Goal: Task Accomplishment & Management: Manage account settings

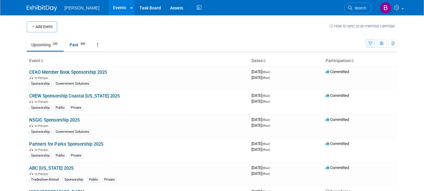
click at [372, 40] on button "button" at bounding box center [370, 43] width 9 height 9
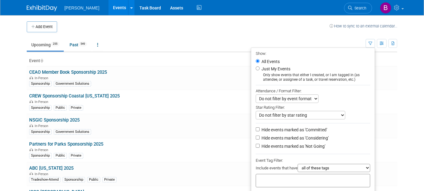
click at [323, 140] on label "Hide events marked as 'Considering'" at bounding box center [294, 138] width 68 height 6
click at [260, 139] on input "Hide events marked as 'Considering'" at bounding box center [258, 137] width 4 height 4
checkbox input "true"
click at [320, 144] on label "Hide events marked as 'Not Going'" at bounding box center [292, 146] width 65 height 6
click at [260, 144] on input "Hide events marked as 'Not Going'" at bounding box center [258, 145] width 4 height 4
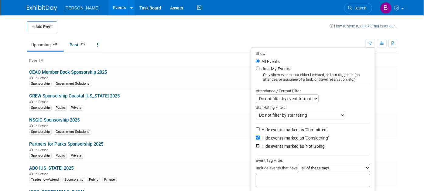
checkbox input "true"
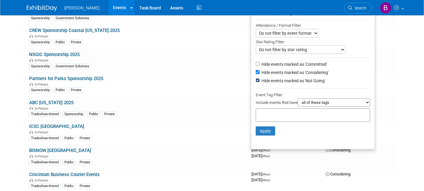
scroll to position [67, 0]
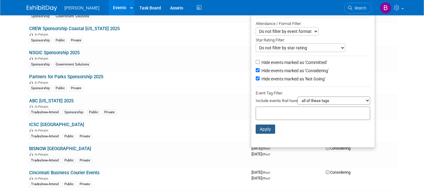
click at [261, 129] on button "Apply" at bounding box center [265, 128] width 19 height 9
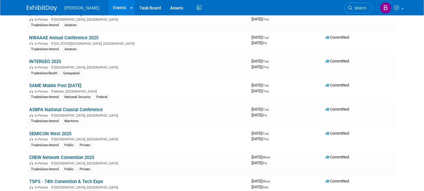
scroll to position [715, 0]
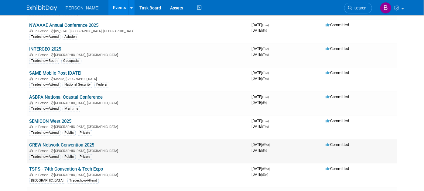
click at [270, 149] on td "3968870400 October 08, 2025 (Wed) - October 10, 2025 (Fri)" at bounding box center [286, 151] width 74 height 24
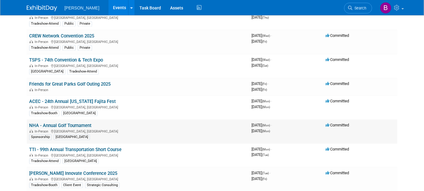
scroll to position [824, 0]
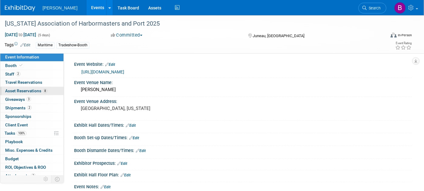
click at [45, 91] on span "8" at bounding box center [45, 90] width 5 height 5
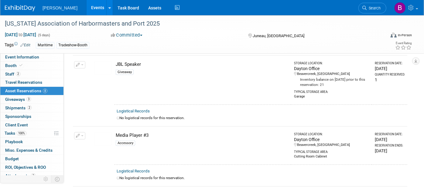
scroll to position [299, 0]
click at [29, 102] on link "3 Giveaways 3" at bounding box center [31, 99] width 63 height 8
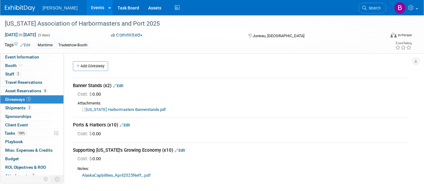
scroll to position [0, 0]
click at [144, 10] on link "Assets" at bounding box center [155, 7] width 22 height 15
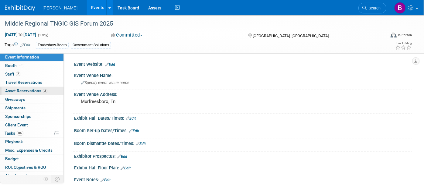
click at [30, 93] on link "3 Asset Reservations 3" at bounding box center [31, 91] width 63 height 8
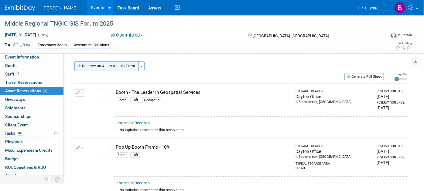
click at [113, 69] on button "Reserve an Asset for this Event" at bounding box center [106, 66] width 64 height 10
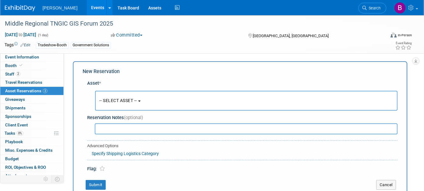
scroll to position [5, 0]
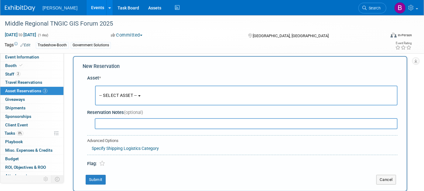
click at [124, 92] on button "-- SELECT ASSET --" at bounding box center [246, 95] width 303 height 20
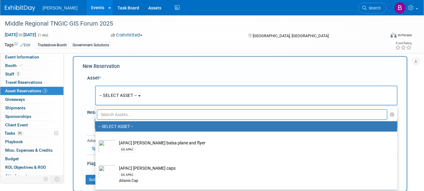
click at [147, 113] on input "text" at bounding box center [242, 114] width 291 height 10
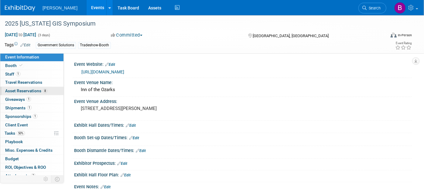
click at [38, 88] on span "Asset Reservations 8" at bounding box center [26, 90] width 42 height 5
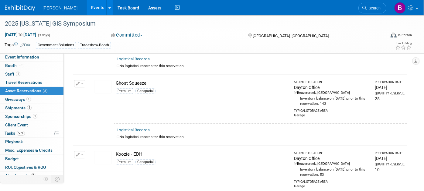
scroll to position [271, 0]
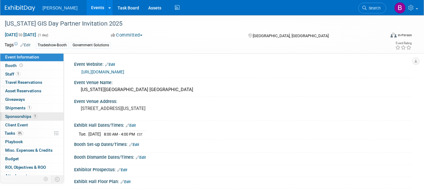
click at [39, 115] on link "1 Sponsorships 1" at bounding box center [31, 116] width 63 height 8
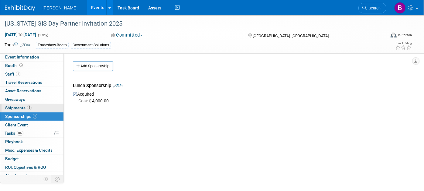
click at [37, 104] on link "1 Shipments 1" at bounding box center [31, 108] width 63 height 8
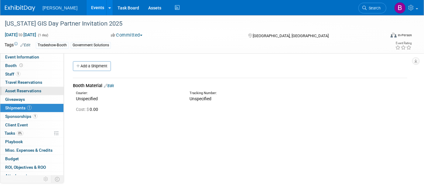
click at [37, 90] on span "Asset Reservations 0" at bounding box center [23, 90] width 36 height 5
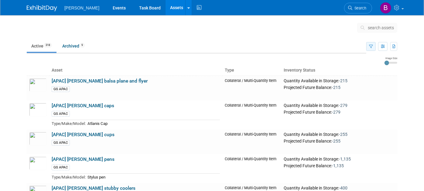
click at [373, 45] on icon "button" at bounding box center [371, 47] width 4 height 4
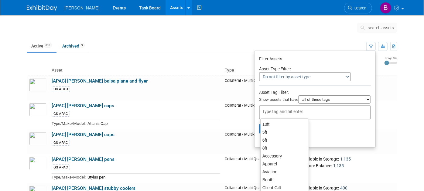
click at [326, 113] on div at bounding box center [315, 112] width 112 height 14
type input "ge"
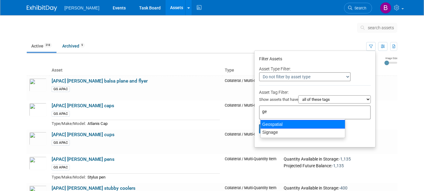
click at [305, 122] on div "Geospatial" at bounding box center [302, 124] width 85 height 9
type input "Geospatial"
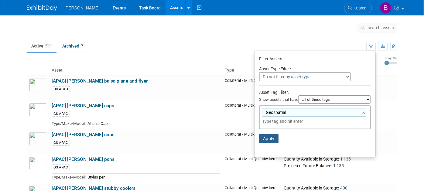
click at [269, 138] on button "Apply" at bounding box center [268, 138] width 19 height 9
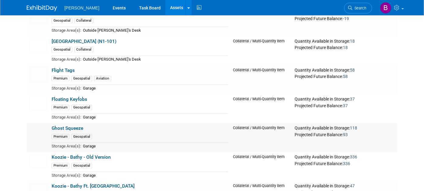
scroll to position [708, 0]
